Goal: Browse casually: Explore the website without a specific task or goal

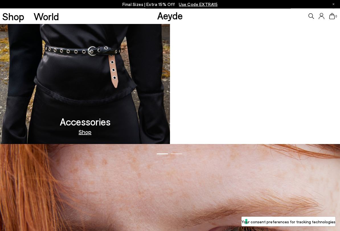
scroll to position [522, 0]
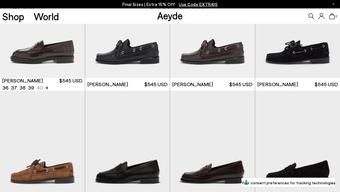
scroll to position [486, 0]
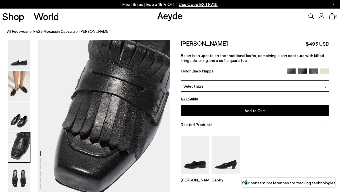
scroll to position [538, 0]
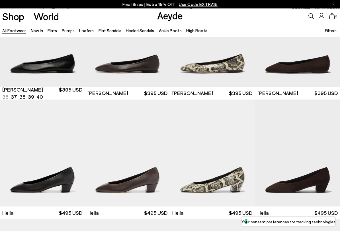
scroll to position [781, 0]
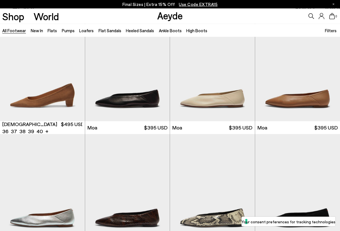
scroll to position [1932, 0]
click at [100, 103] on img "1 / 6" at bounding box center [127, 68] width 85 height 106
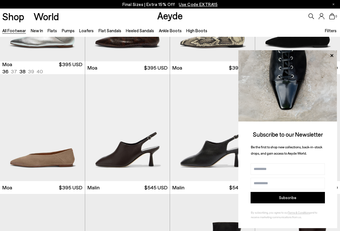
scroll to position [2112, 0]
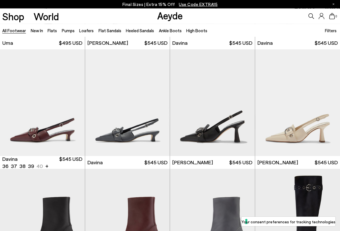
scroll to position [2742, 0]
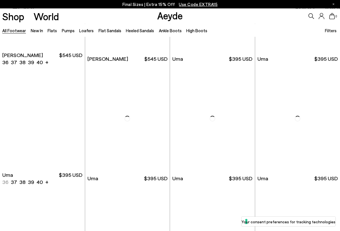
scroll to position [3553, 0]
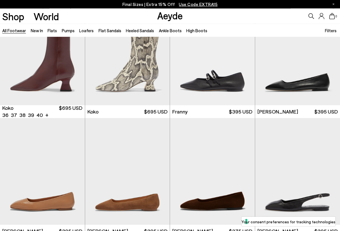
scroll to position [3983, 0]
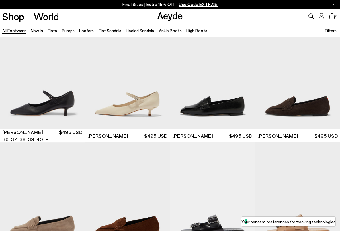
scroll to position [4859, 0]
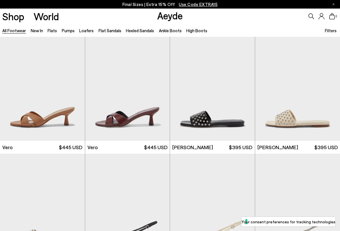
scroll to position [5755, 0]
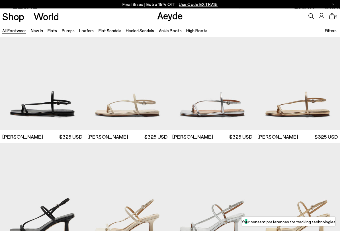
scroll to position [5982, 0]
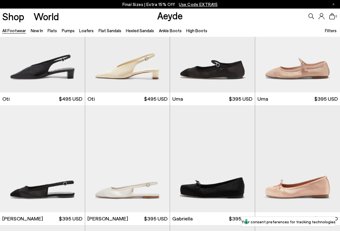
scroll to position [7227, 0]
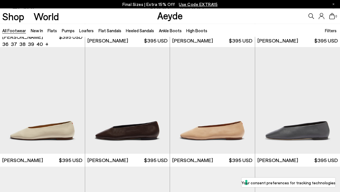
scroll to position [4407, 0]
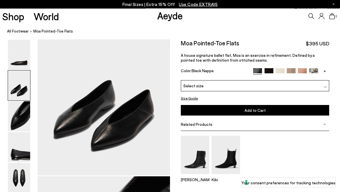
scroll to position [153, 0]
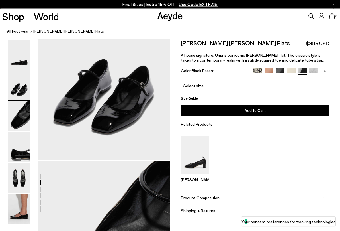
scroll to position [355, 0]
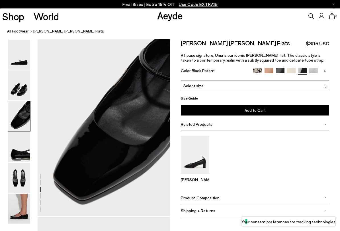
click at [17, 129] on img at bounding box center [19, 116] width 22 height 30
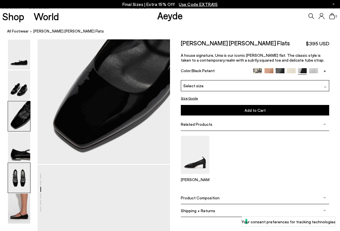
click at [15, 28] on nav "All Footwear Uma Mary-Jane Flats" at bounding box center [173, 32] width 333 height 16
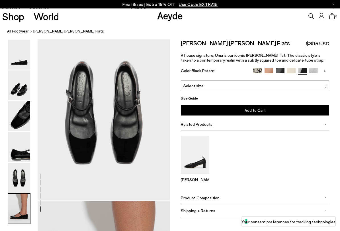
click at [17, 116] on img at bounding box center [19, 116] width 22 height 30
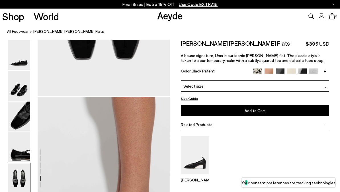
scroll to position [803, 0]
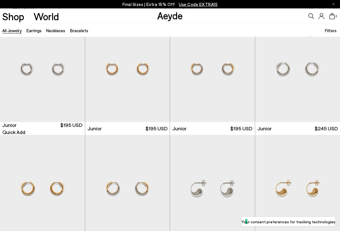
scroll to position [260, 0]
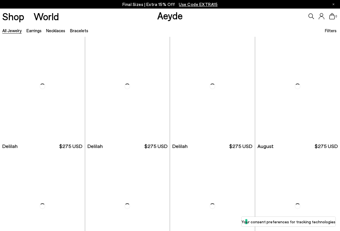
scroll to position [1205, 0]
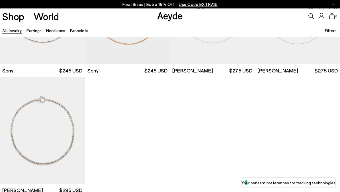
scroll to position [2703, 0]
